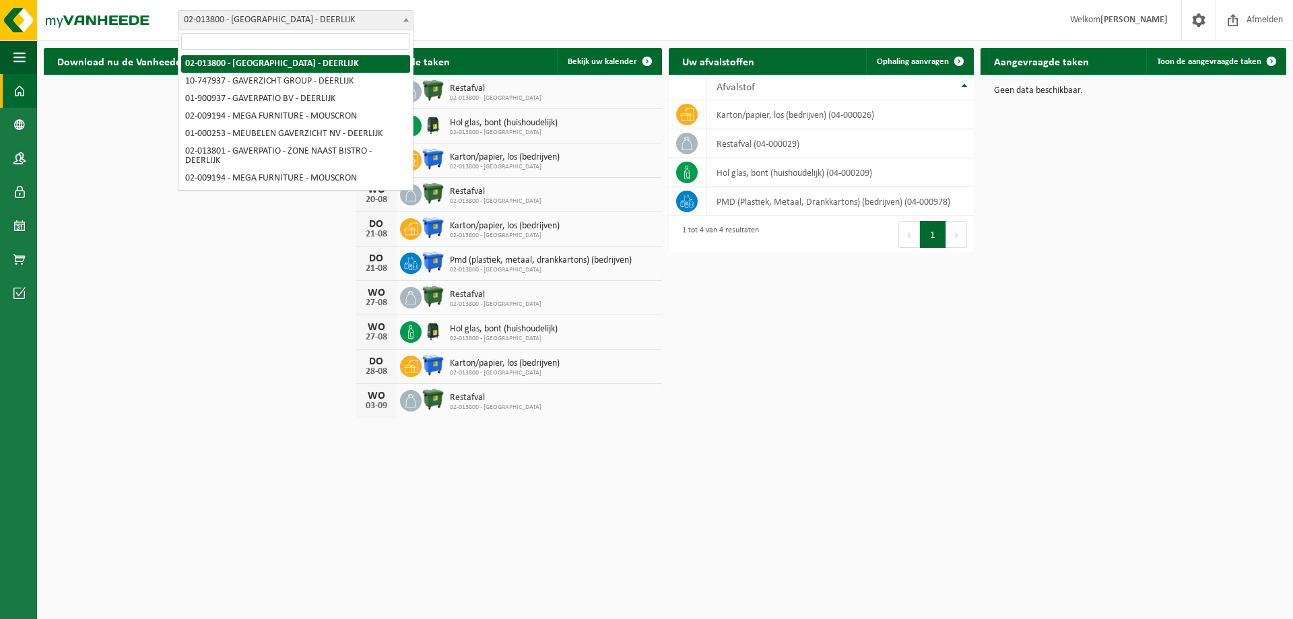
click at [399, 19] on span at bounding box center [405, 20] width 13 height 18
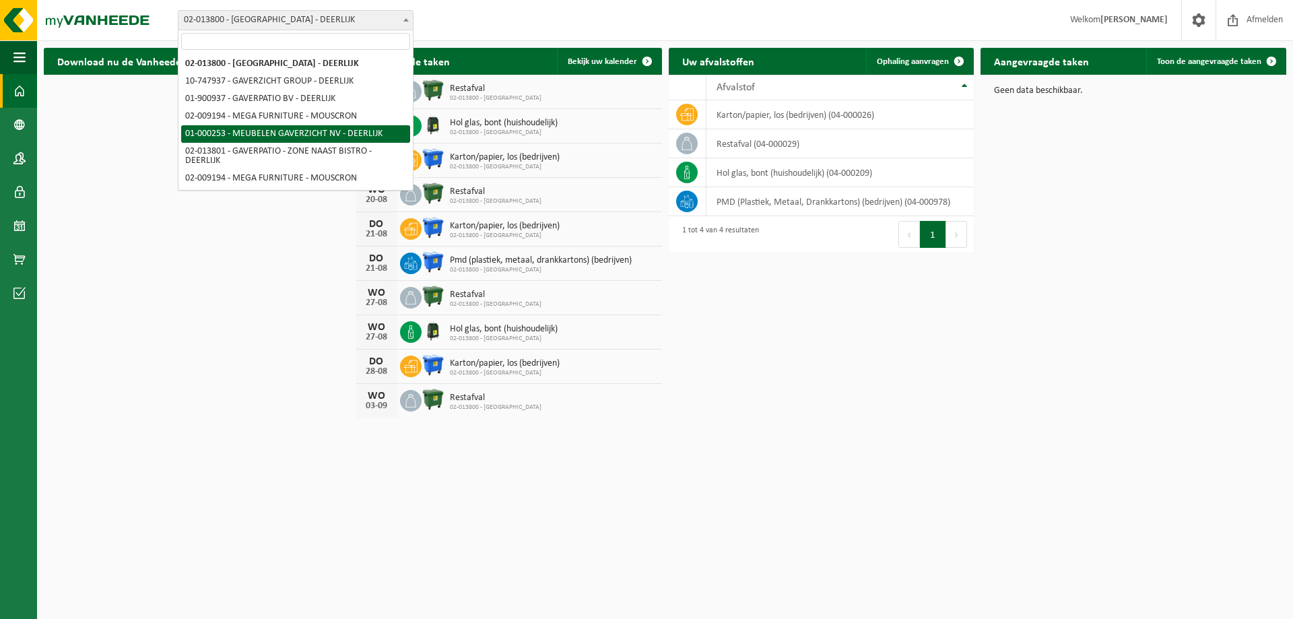
select select "29"
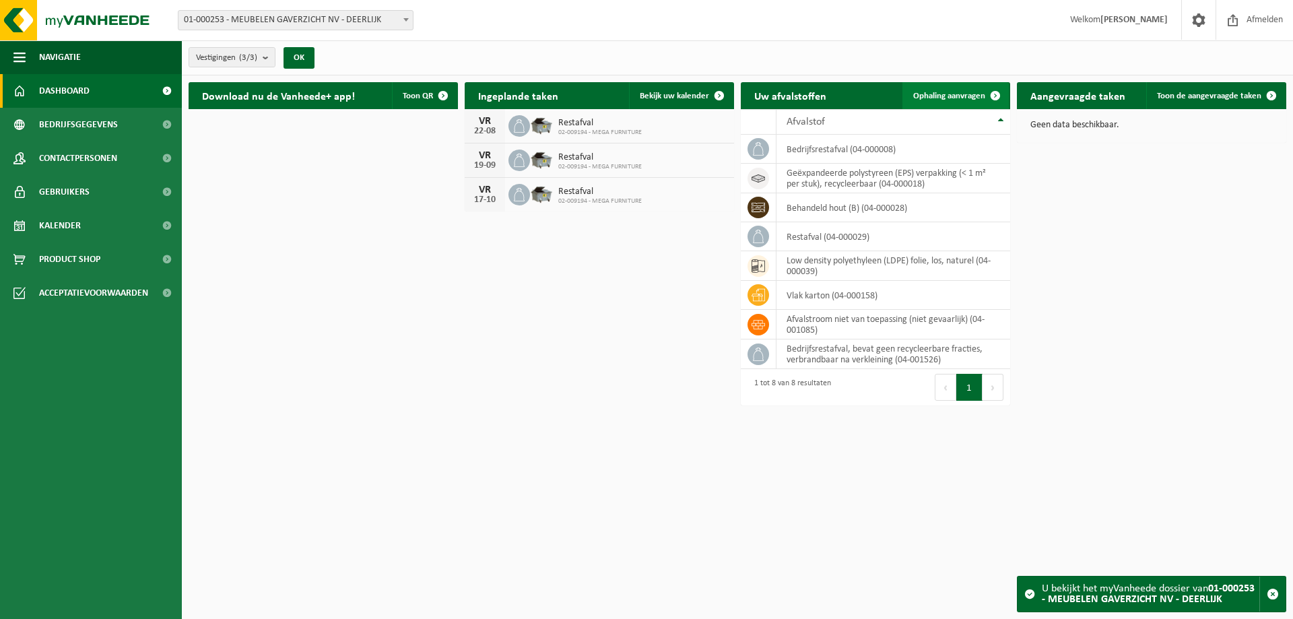
click at [949, 95] on span "Ophaling aanvragen" at bounding box center [949, 96] width 72 height 9
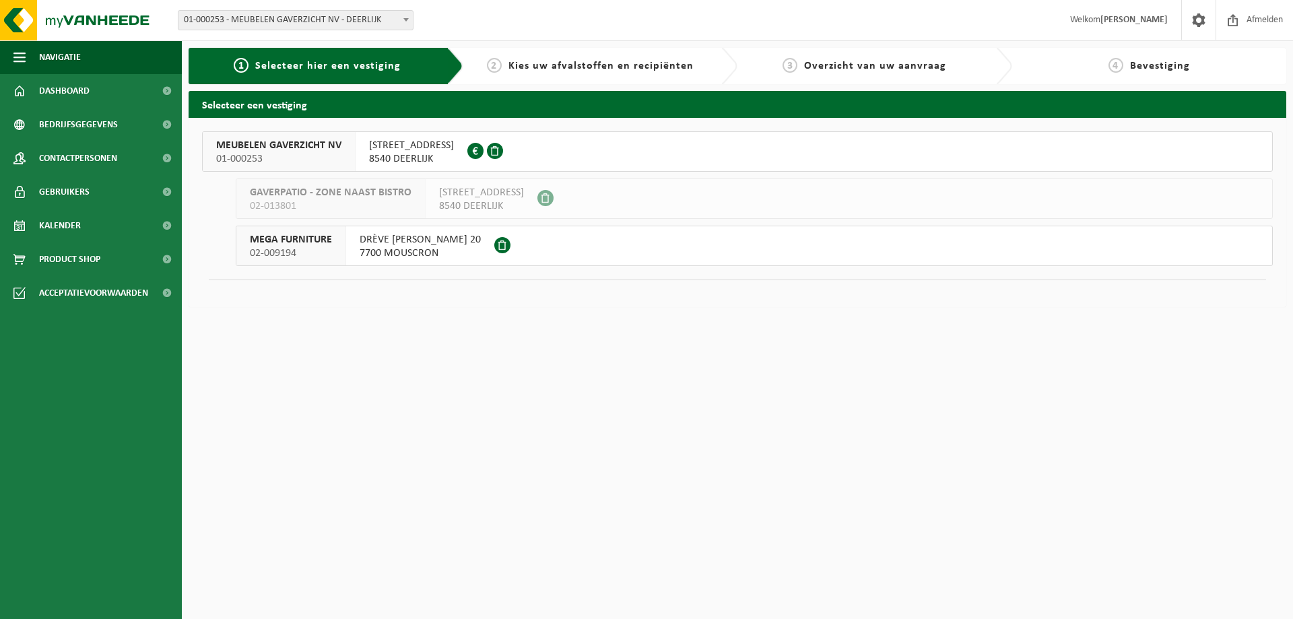
click at [409, 150] on span "STATIONSSTRAAT 233" at bounding box center [411, 145] width 85 height 13
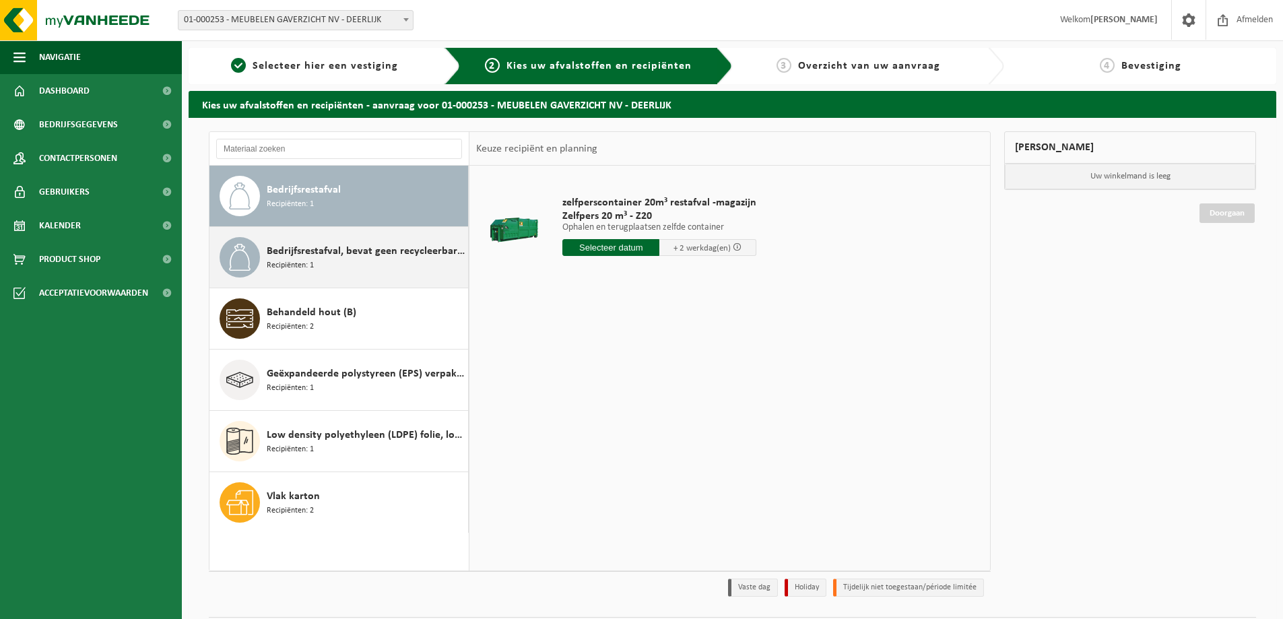
click at [359, 245] on span "Bedrijfsrestafval, bevat geen recycleerbare fracties, verbrandbaar na verkleini…" at bounding box center [366, 251] width 198 height 16
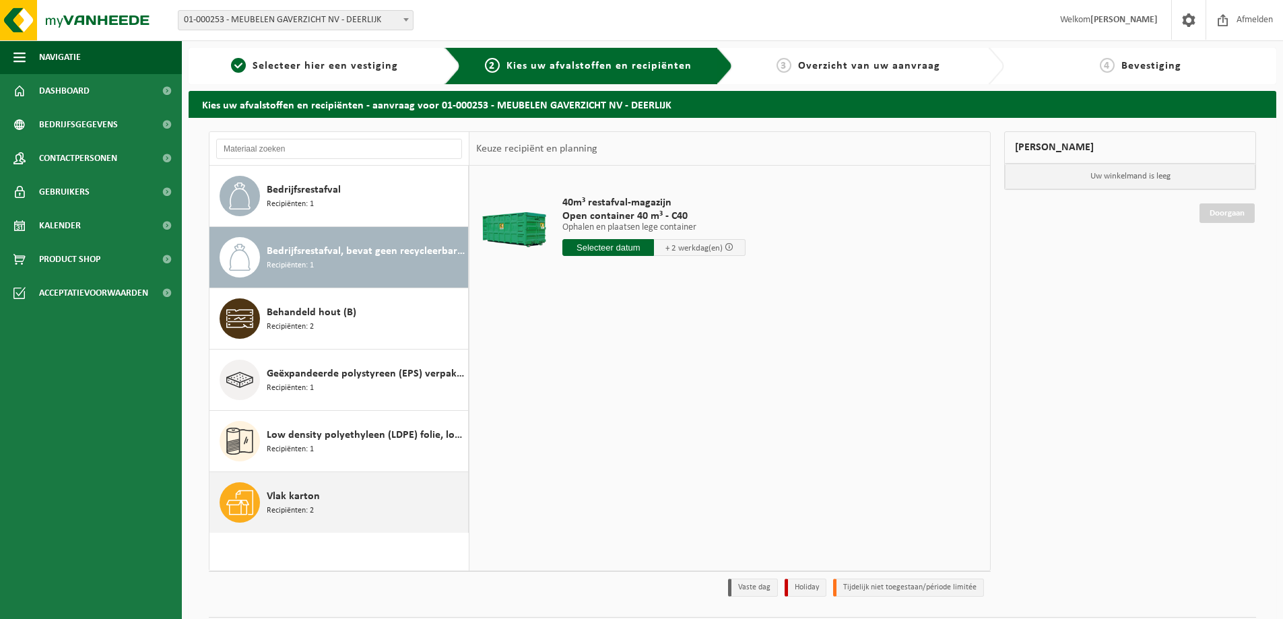
click at [301, 500] on span "Vlak karton" at bounding box center [293, 496] width 53 height 16
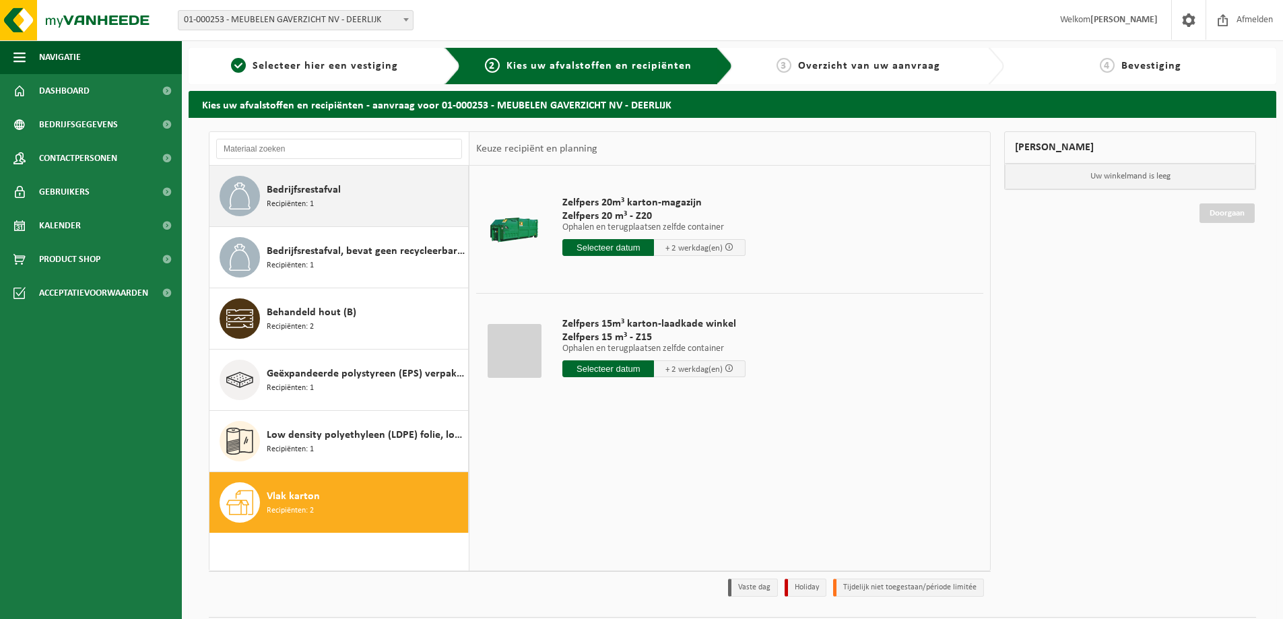
click at [337, 199] on div "Bedrijfsrestafval Recipiënten: 1" at bounding box center [366, 196] width 198 height 40
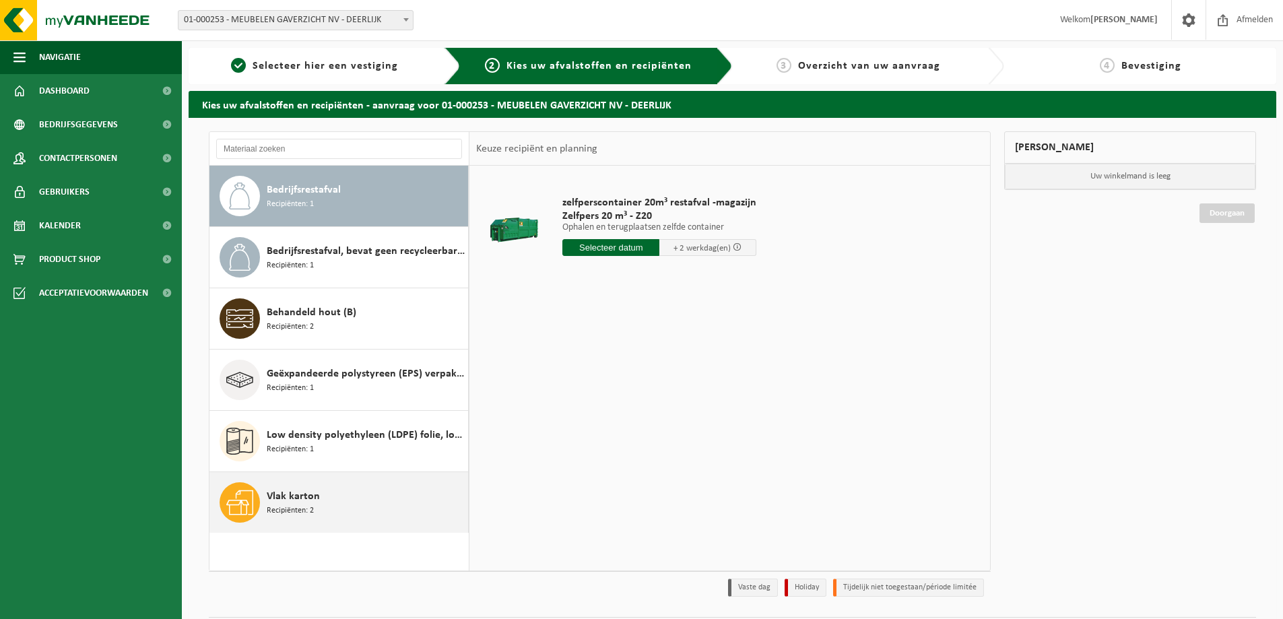
click at [326, 493] on div "Vlak karton Recipiënten: 2" at bounding box center [366, 502] width 198 height 40
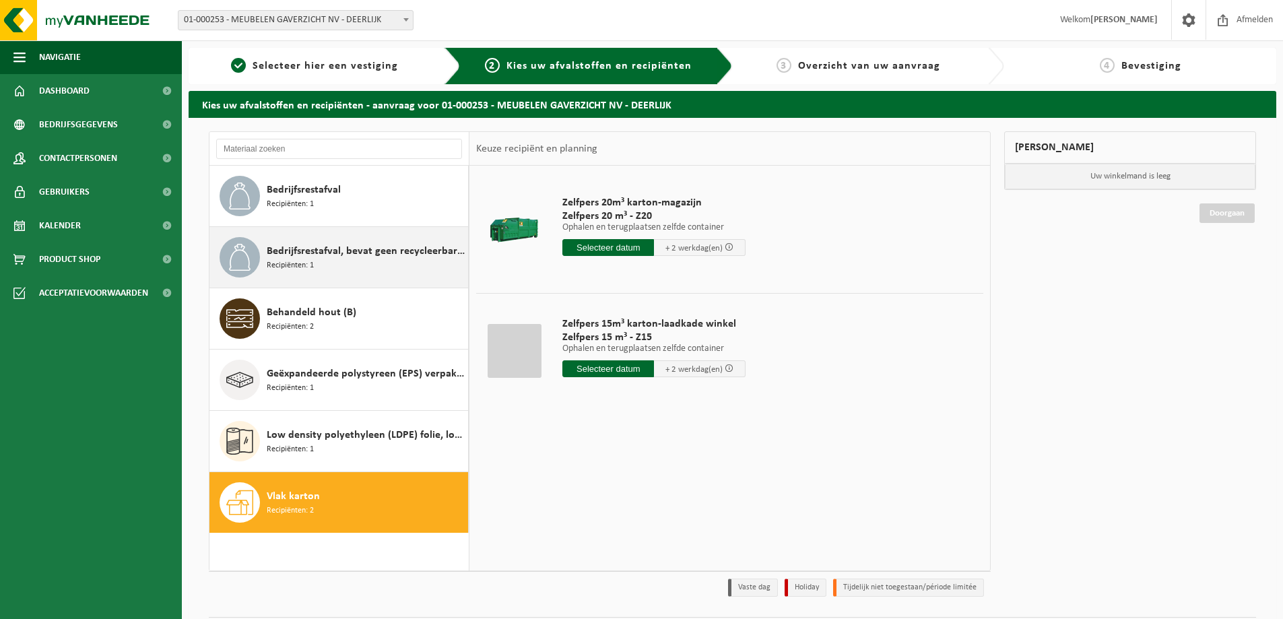
click at [330, 257] on span "Bedrijfsrestafval, bevat geen recycleerbare fracties, verbrandbaar na verkleini…" at bounding box center [366, 251] width 198 height 16
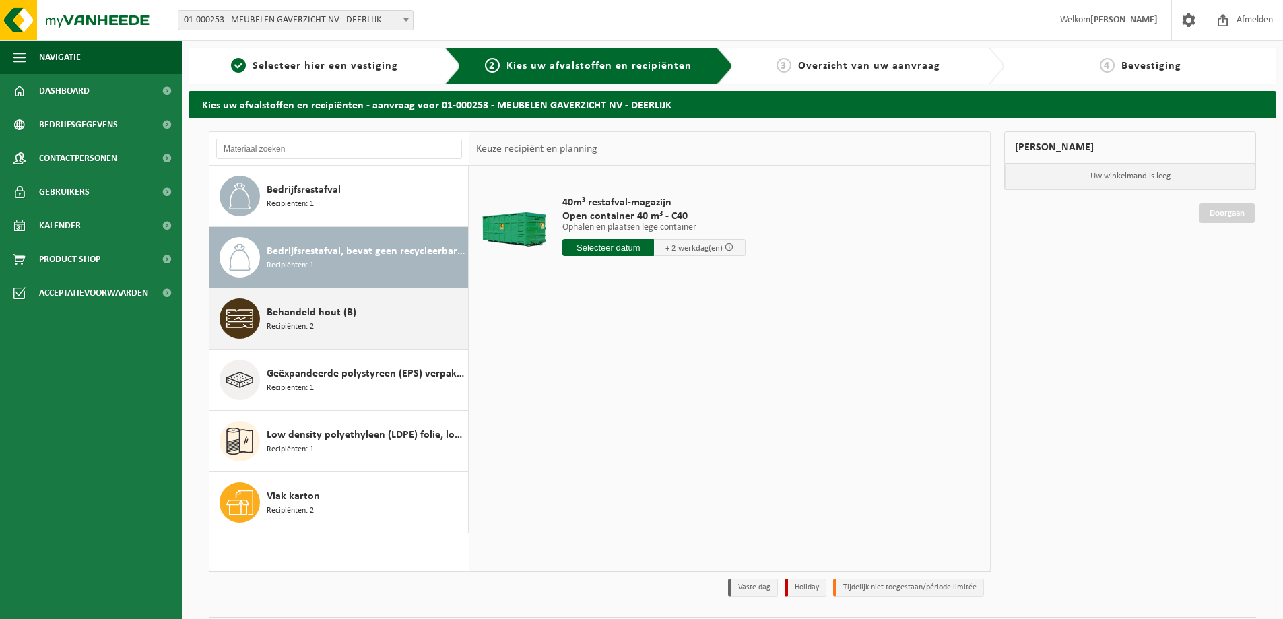
click at [331, 313] on span "Behandeld hout (B)" at bounding box center [312, 312] width 90 height 16
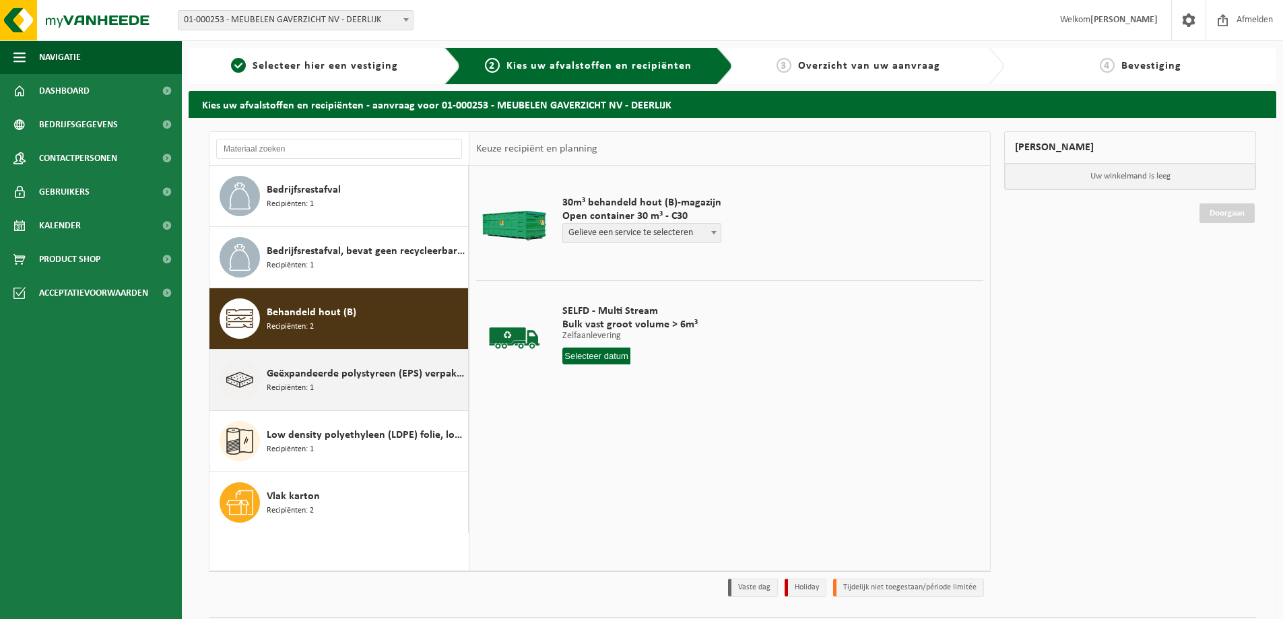
click at [313, 382] on span "Recipiënten: 1" at bounding box center [290, 388] width 47 height 13
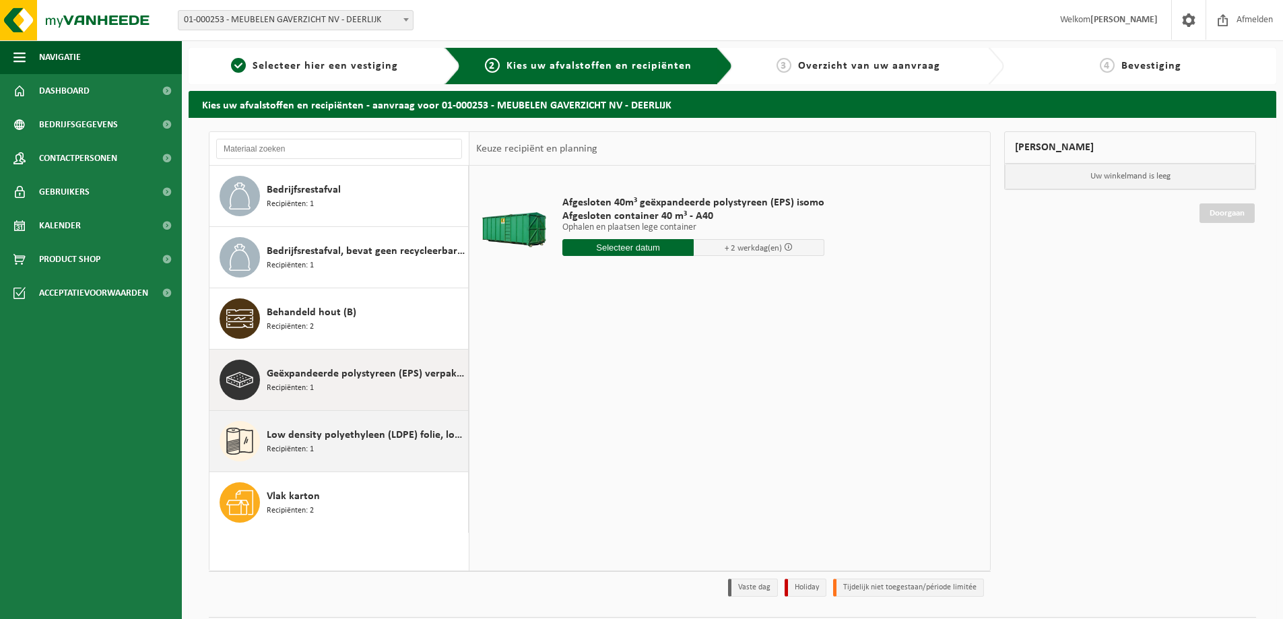
click at [341, 438] on span "Low density polyethyleen (LDPE) folie, los, naturel" at bounding box center [366, 435] width 198 height 16
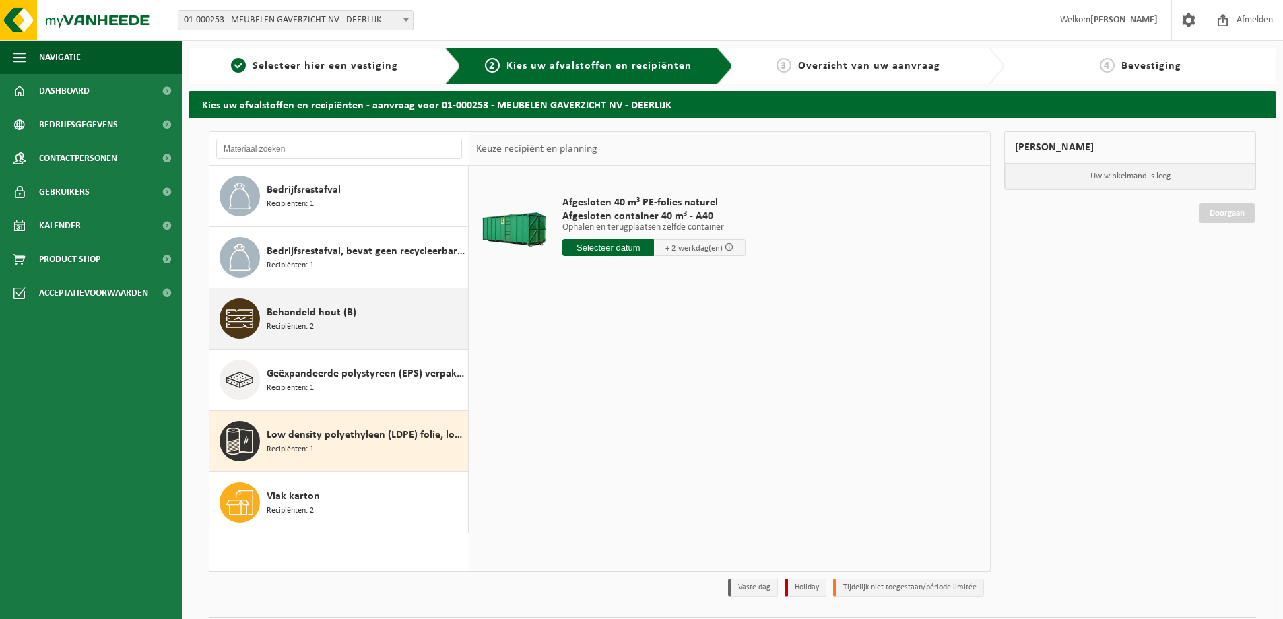
click at [309, 314] on span "Behandeld hout (B)" at bounding box center [312, 312] width 90 height 16
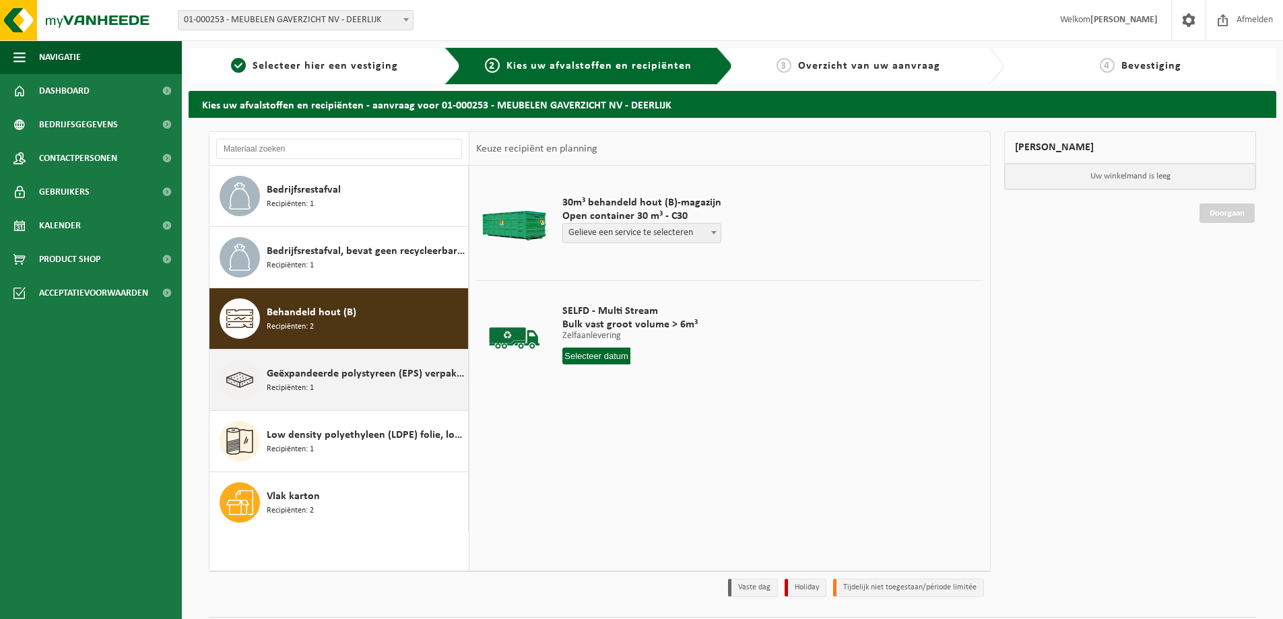
click at [371, 383] on div "Geëxpandeerde polystyreen (EPS) verpakking (< 1 m² per stuk), recycleerbaar Rec…" at bounding box center [366, 380] width 198 height 40
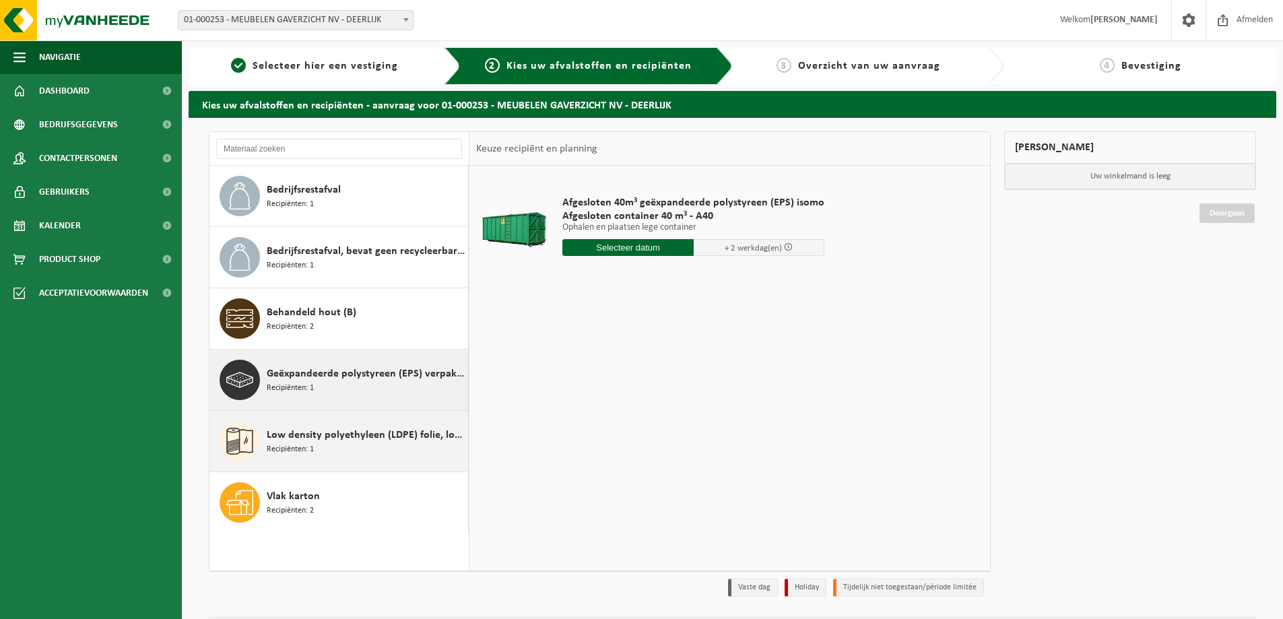
click at [310, 439] on span "Low density polyethyleen (LDPE) folie, los, naturel" at bounding box center [366, 435] width 198 height 16
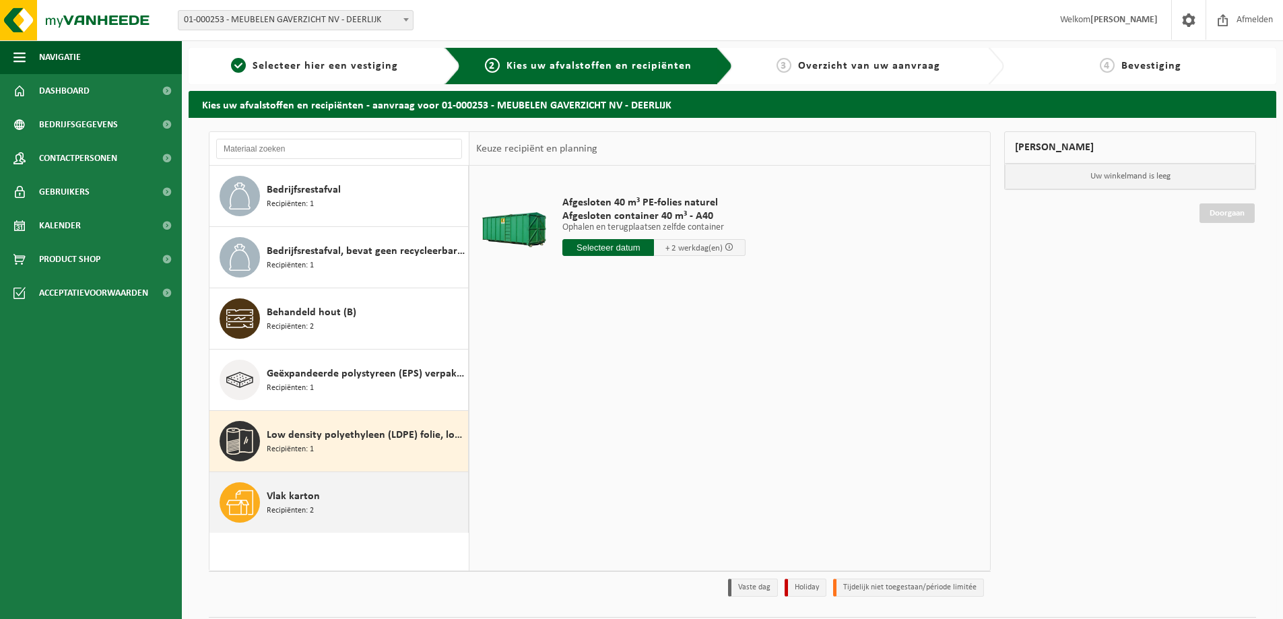
click at [314, 503] on span "Vlak karton" at bounding box center [293, 496] width 53 height 16
